Goal: Navigation & Orientation: Find specific page/section

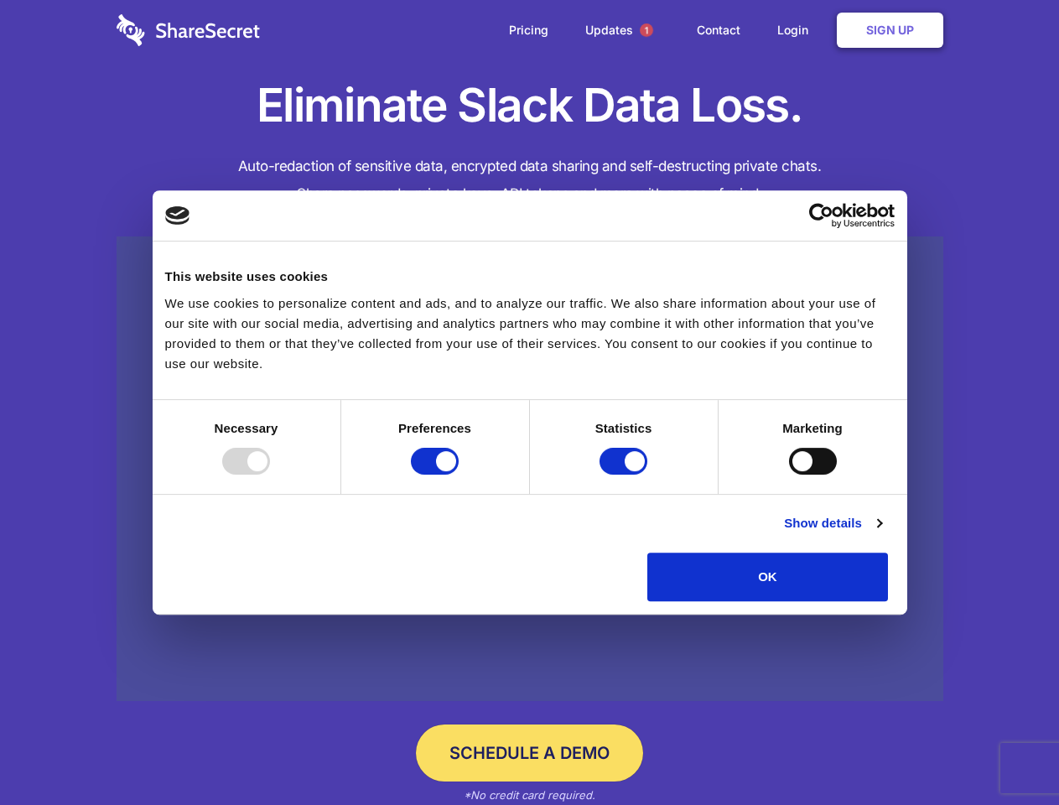
click at [270, 474] on div at bounding box center [246, 461] width 48 height 27
click at [458, 474] on input "Preferences" at bounding box center [435, 461] width 48 height 27
checkbox input "false"
click at [625, 474] on input "Statistics" at bounding box center [623, 461] width 48 height 27
checkbox input "false"
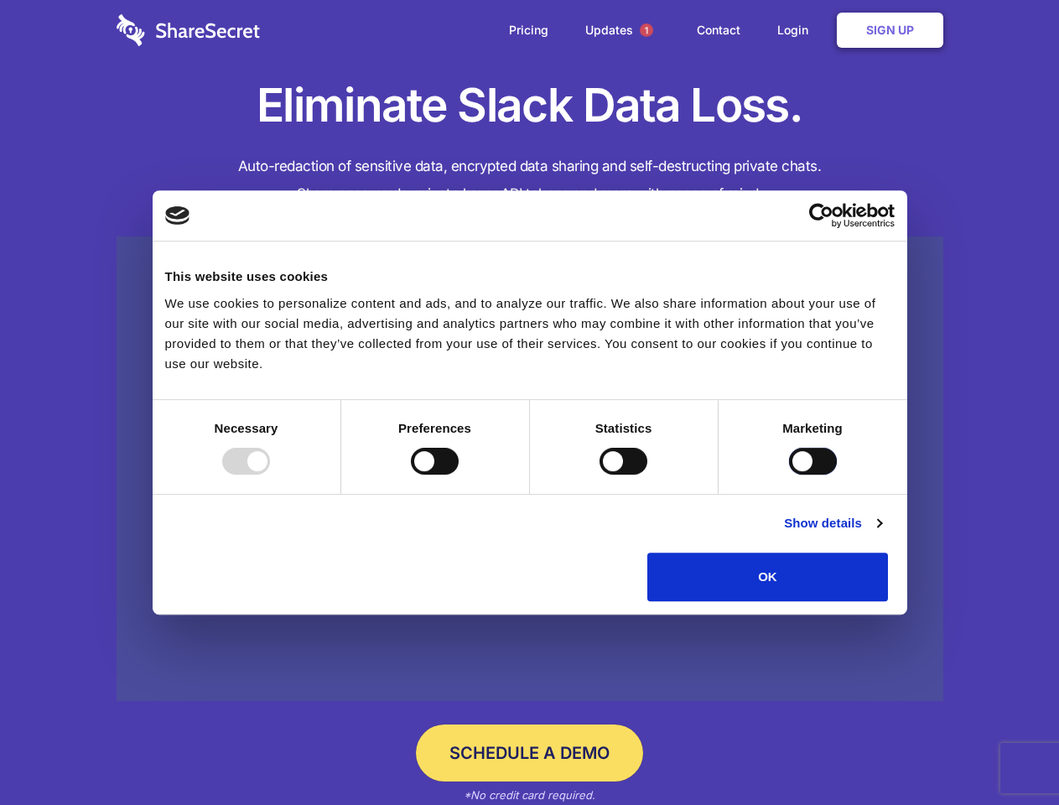
click at [789, 474] on input "Marketing" at bounding box center [813, 461] width 48 height 27
checkbox input "true"
click at [881, 533] on link "Show details" at bounding box center [832, 523] width 97 height 20
click at [0, 0] on li "Necessary 7 Necessary cookies help make a website usable by enabling basic func…" at bounding box center [0, 0] width 0 height 0
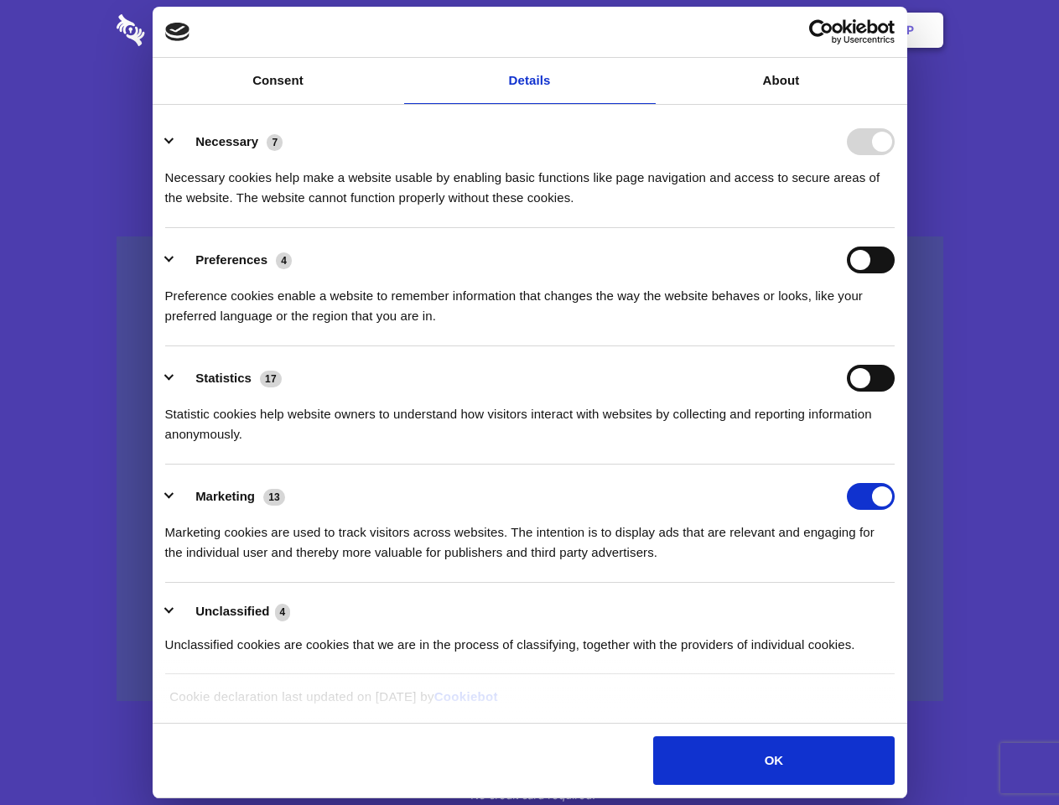
click at [645, 30] on span "1" at bounding box center [646, 29] width 13 height 13
